Goal: Use online tool/utility: Use online tool/utility

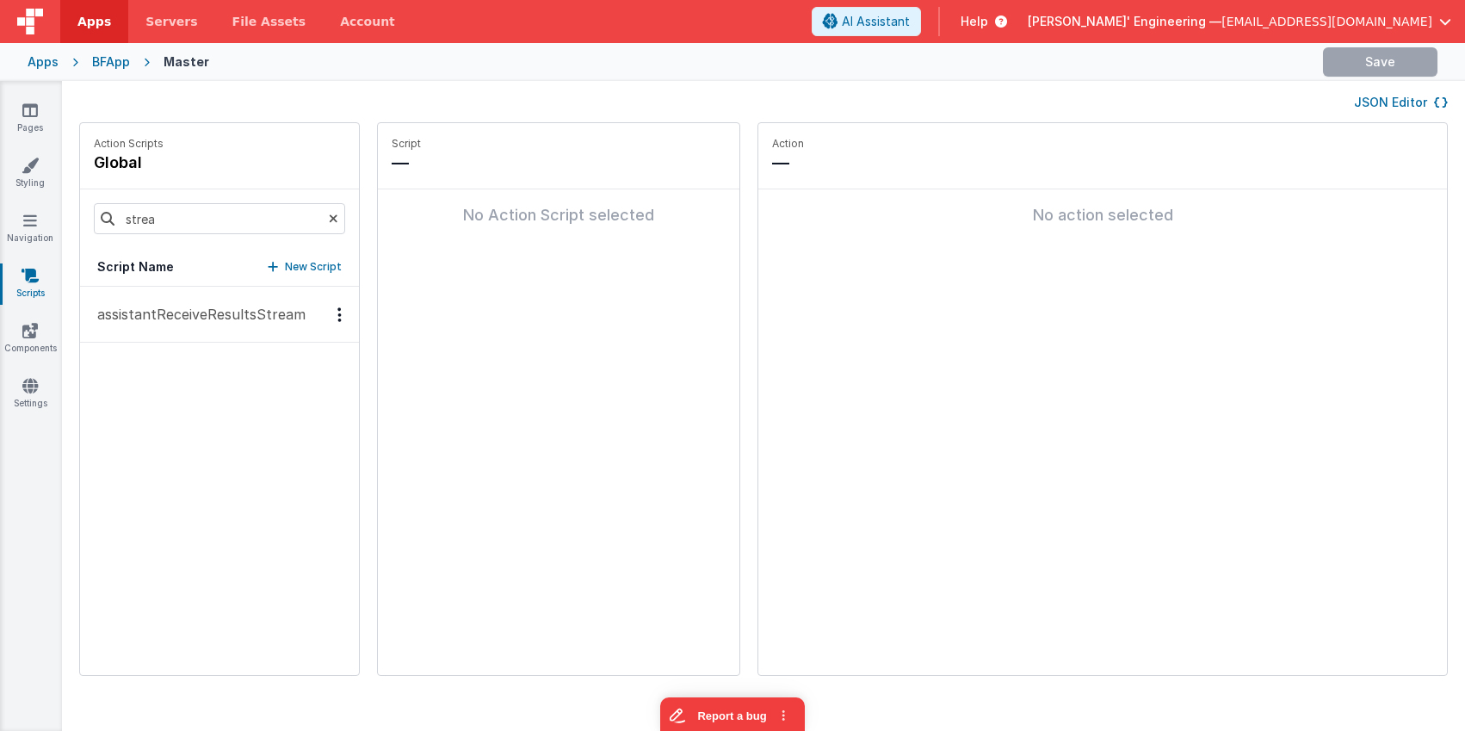
type input "strea"
click at [195, 320] on p "assistantReceiveResultsStream" at bounding box center [196, 314] width 219 height 21
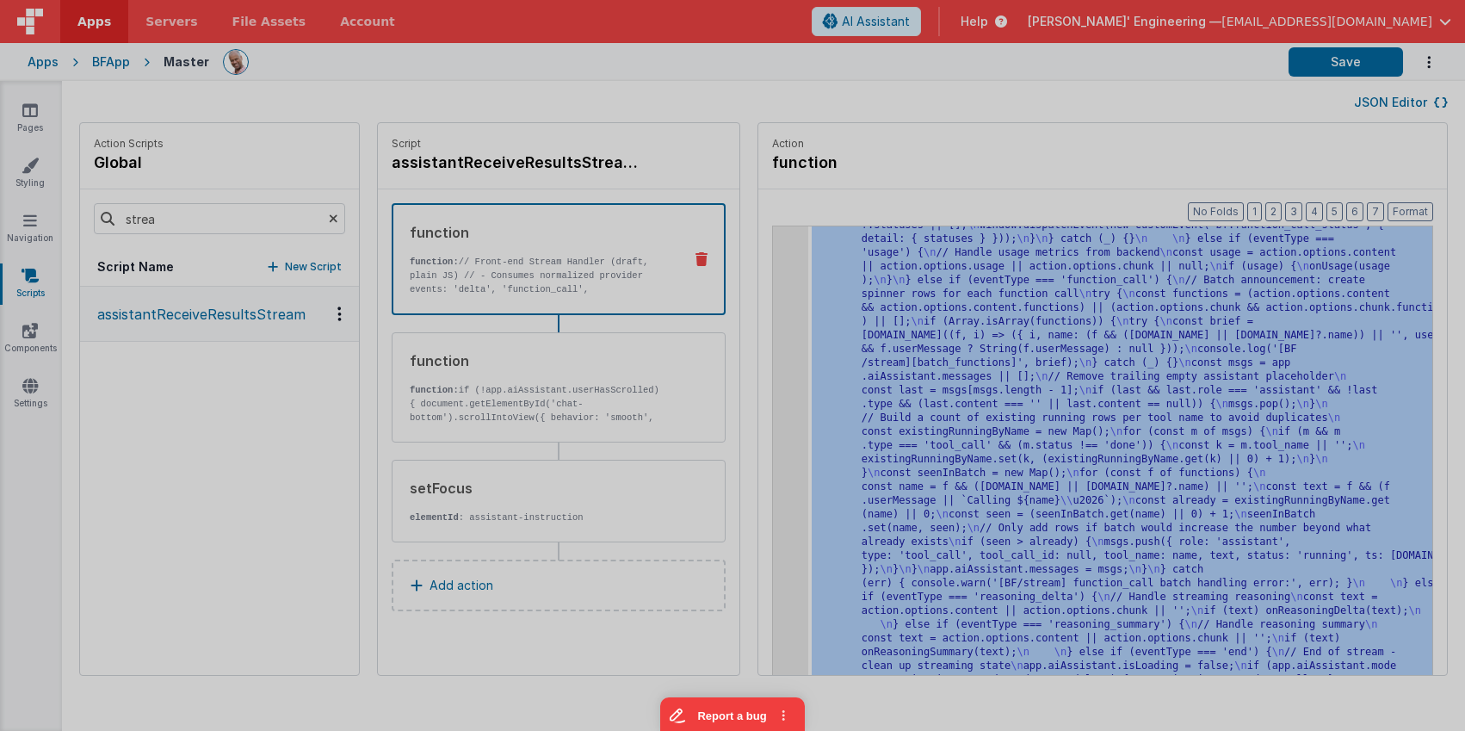
scroll to position [5460, 0]
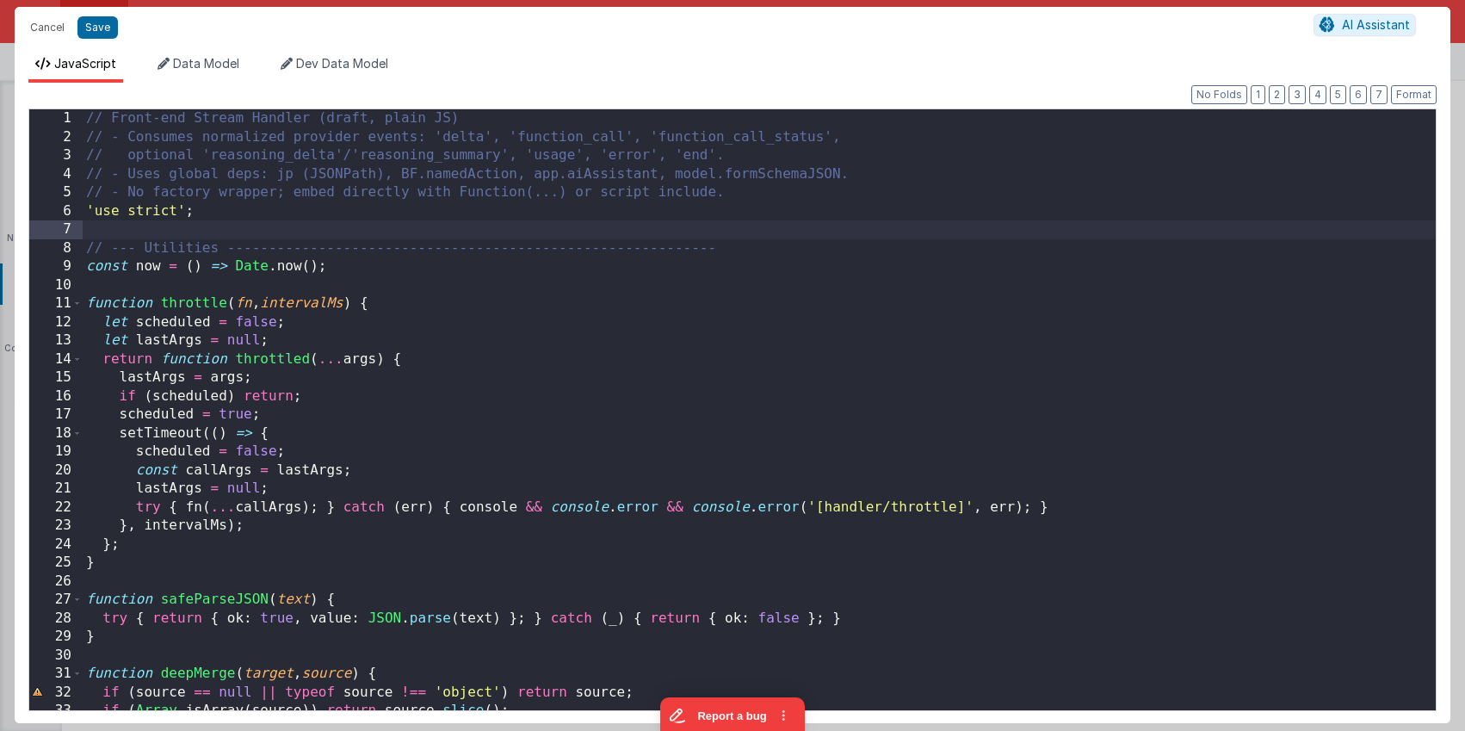
click at [407, 233] on div "// Front-end Stream Handler (draft, plain JS) // - Consumes normalized provider…" at bounding box center [759, 433] width 1353 height 648
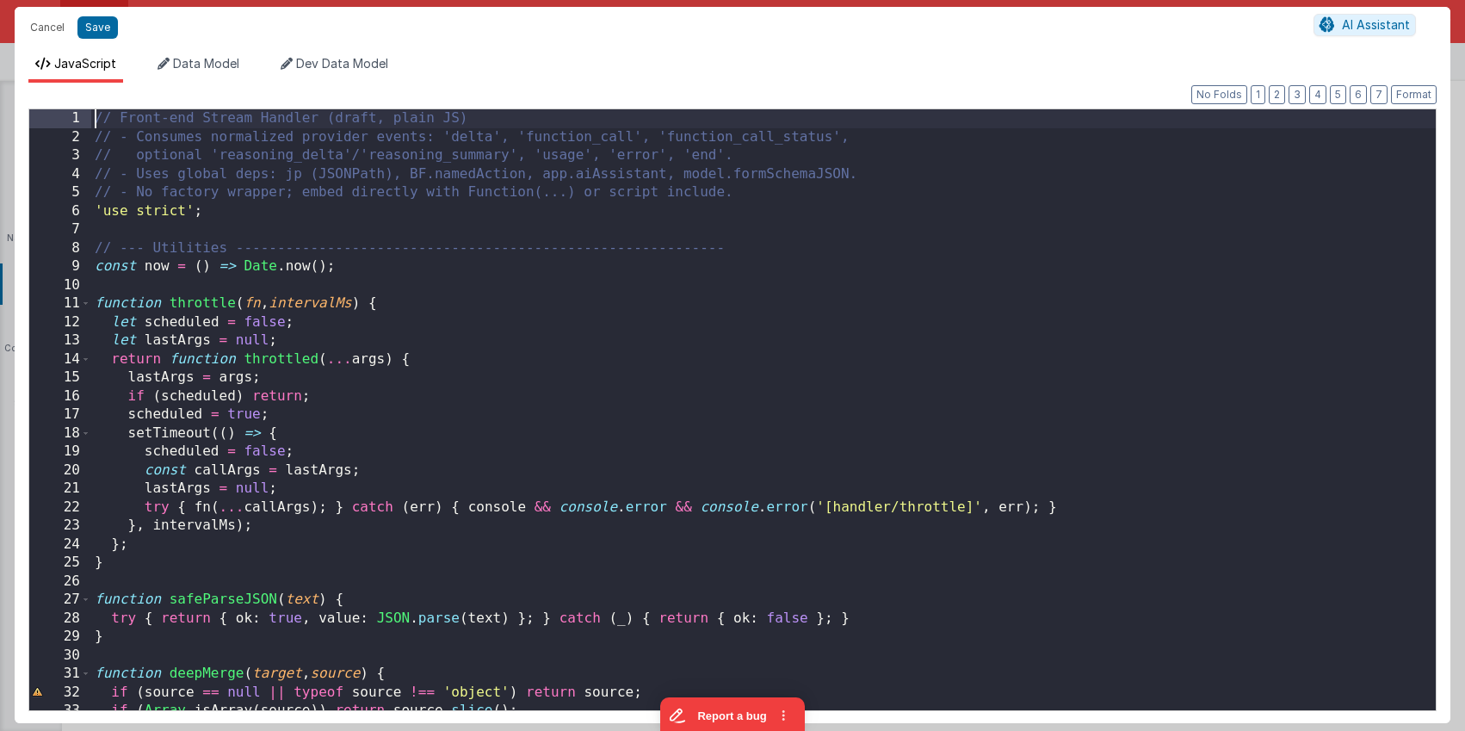
scroll to position [0, 0]
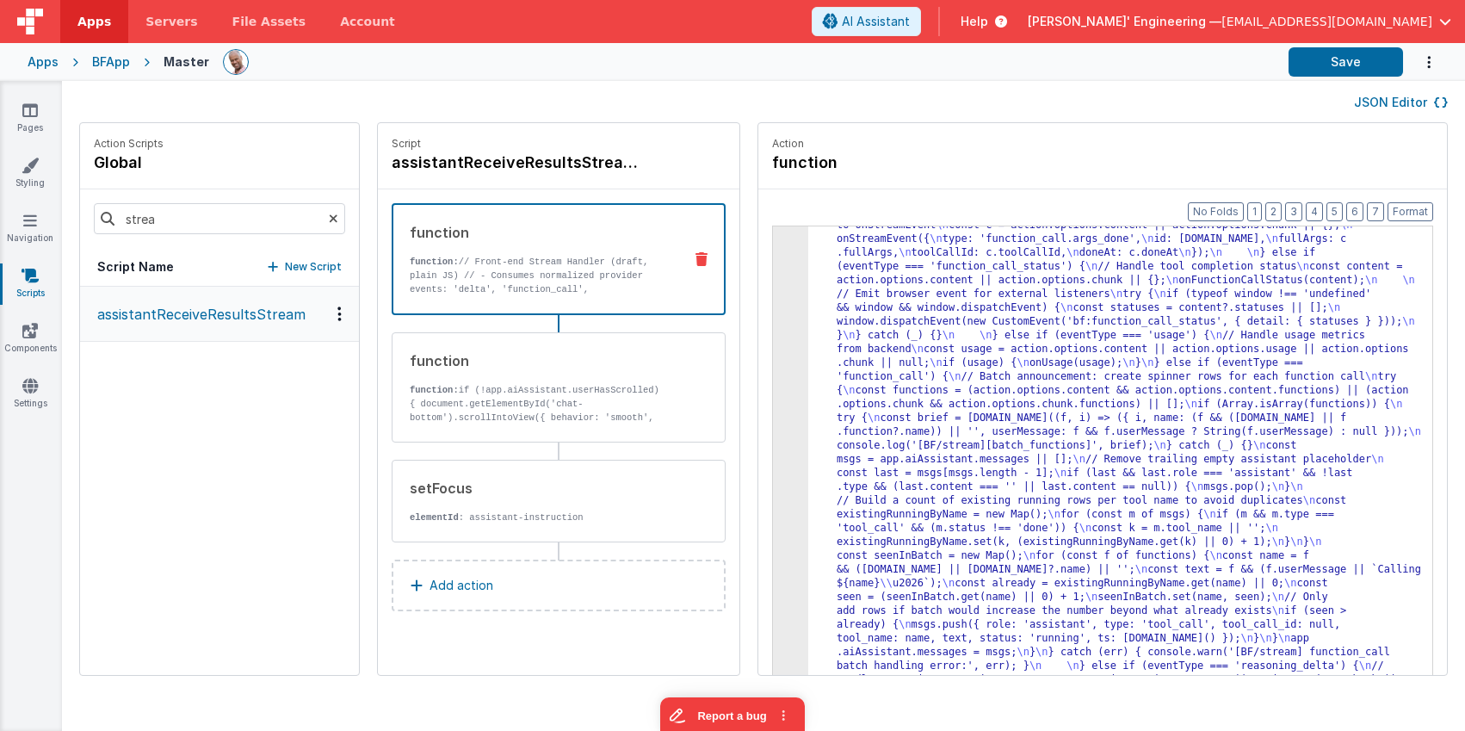
drag, startPoint x: 920, startPoint y: 239, endPoint x: 904, endPoint y: 243, distance: 16.7
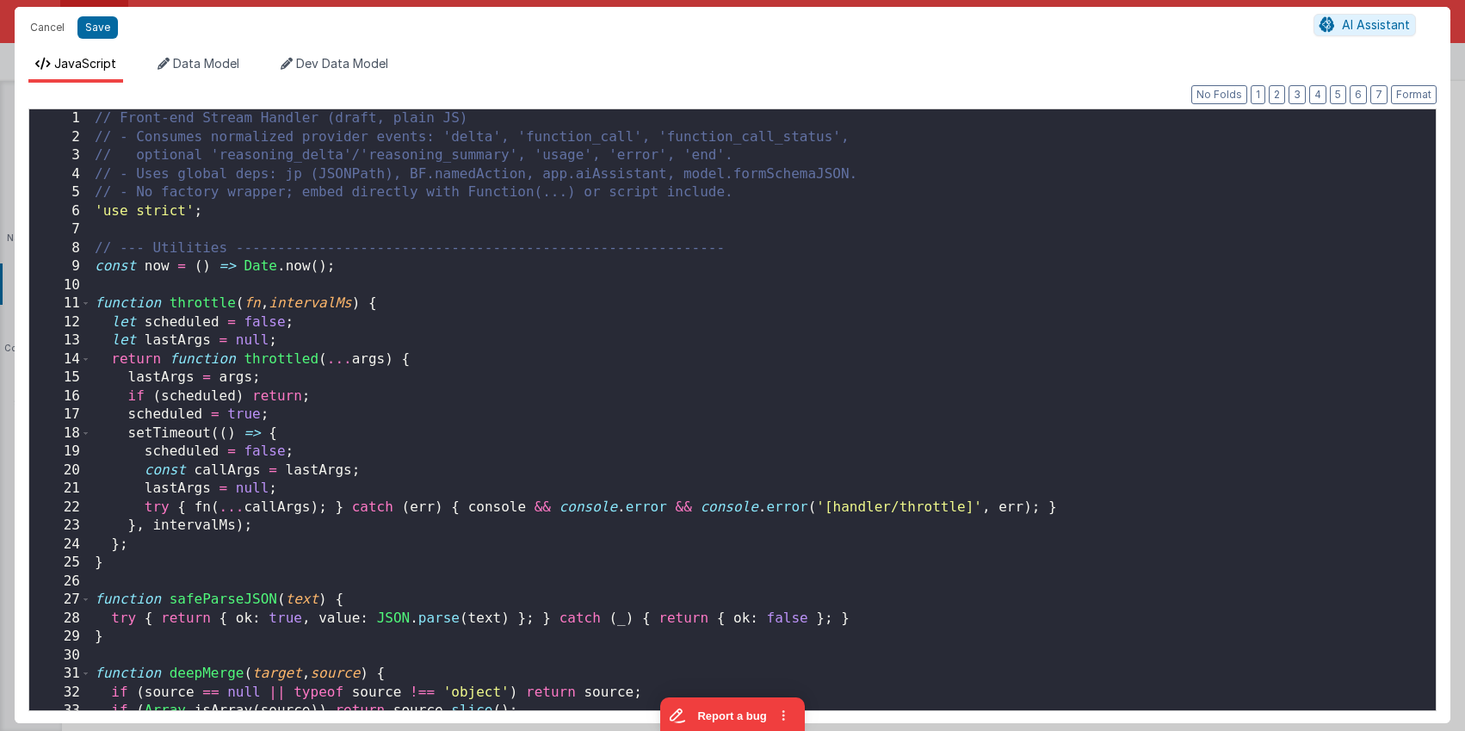
click at [680, 228] on div "// Front-end Stream Handler (draft, plain JS) // - Consumes normalized provider…" at bounding box center [763, 428] width 1344 height 638
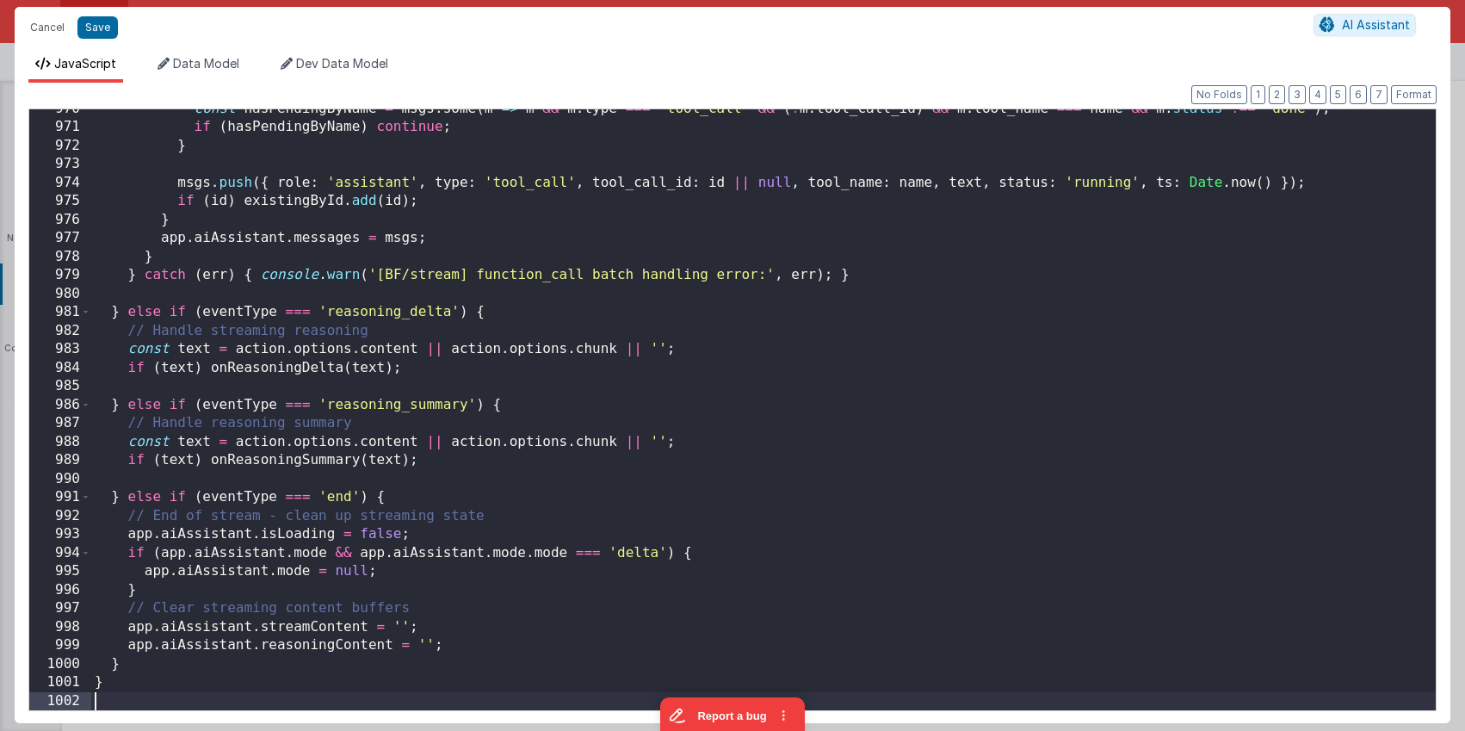
scroll to position [18085, 0]
click at [102, 30] on button "Save" at bounding box center [97, 27] width 40 height 22
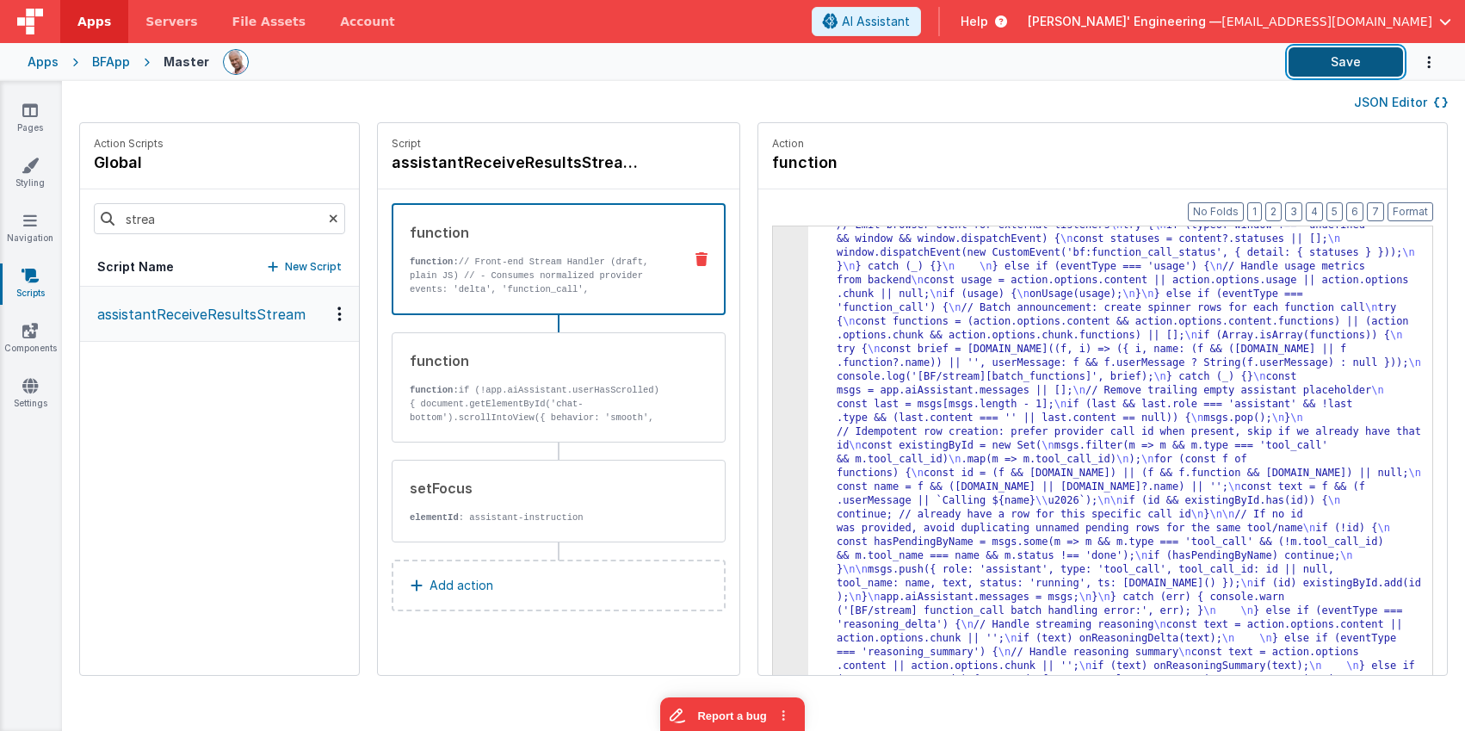
click at [1338, 65] on button "Save" at bounding box center [1345, 61] width 114 height 29
